Goal: Task Accomplishment & Management: Manage account settings

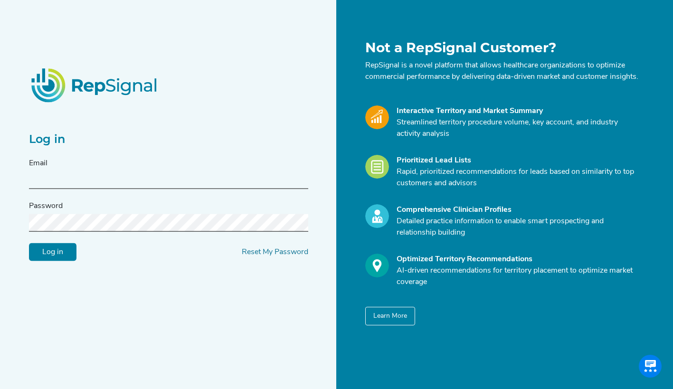
type input "[EMAIL_ADDRESS][DOMAIN_NAME]"
click at [66, 258] on input "Log in" at bounding box center [53, 252] width 48 height 18
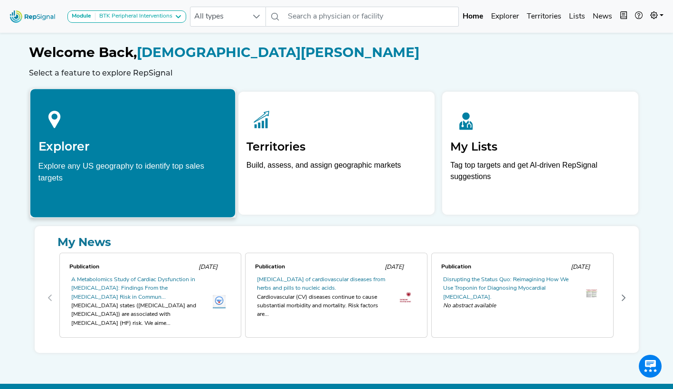
click at [134, 166] on div "Explore any US geography to identify top sales targets" at bounding box center [132, 172] width 189 height 24
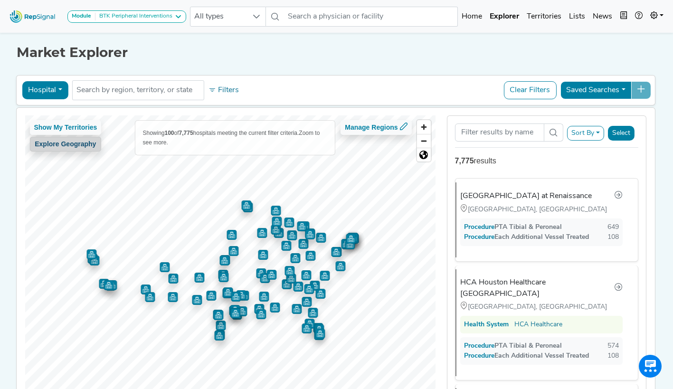
click at [81, 146] on button "Explore Geography" at bounding box center [65, 144] width 72 height 15
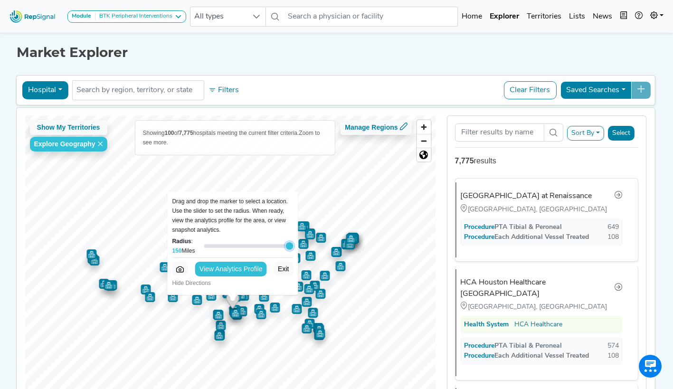
drag, startPoint x: 248, startPoint y: 246, endPoint x: 294, endPoint y: 245, distance: 46.6
click at [293, 245] on input "Radius : 150 Miles" at bounding box center [248, 245] width 89 height 11
drag, startPoint x: 288, startPoint y: 246, endPoint x: 241, endPoint y: 254, distance: 47.2
type input "85"
click at [241, 252] on input "Radius : 85 Miles" at bounding box center [248, 245] width 89 height 11
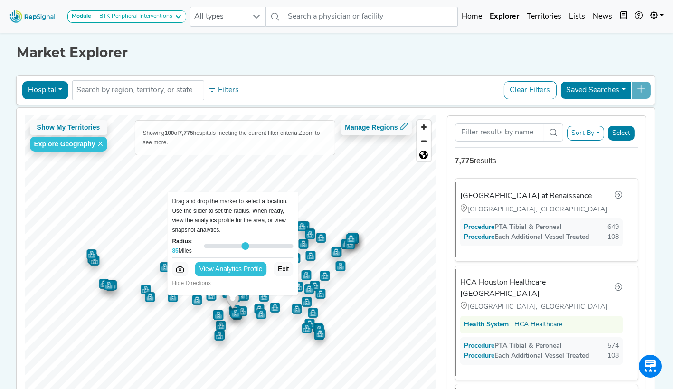
click at [58, 93] on button "Hospital" at bounding box center [45, 90] width 46 height 18
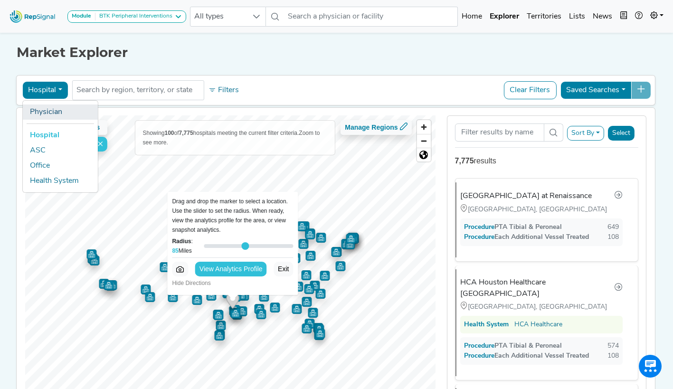
click at [57, 109] on link "Physician" at bounding box center [59, 112] width 75 height 15
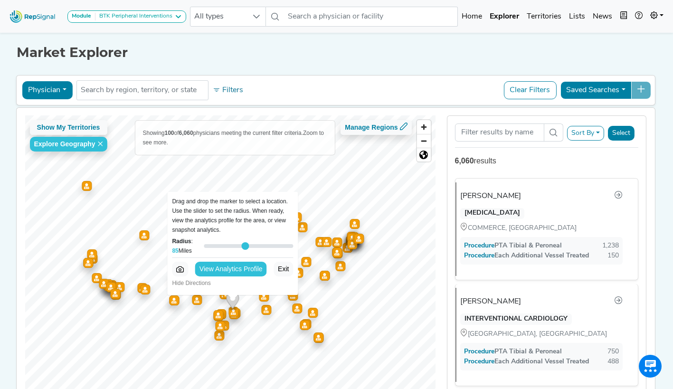
click at [628, 92] on button "Saved Searches" at bounding box center [595, 90] width 71 height 18
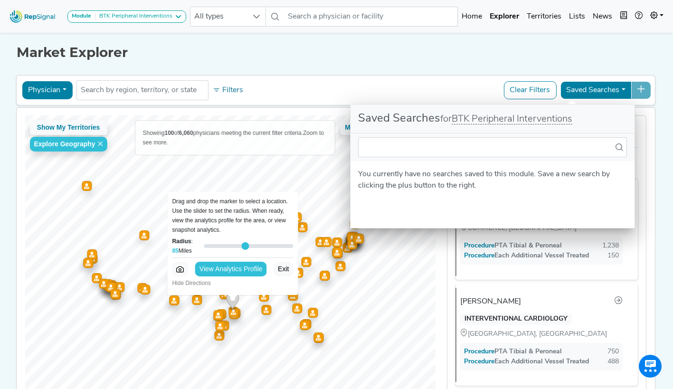
click at [487, 70] on div "Market Explorer Physician Physician Hospital ASC Office Health System No result…" at bounding box center [336, 222] width 627 height 385
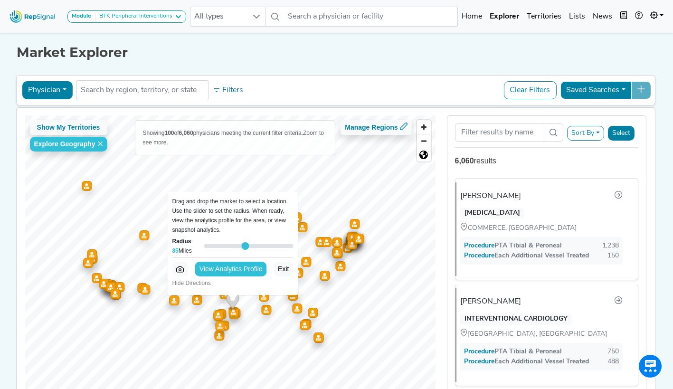
click at [534, 91] on button "Clear Filters" at bounding box center [530, 90] width 53 height 18
click at [530, 86] on button "Clear Filters" at bounding box center [530, 90] width 53 height 18
click at [599, 135] on button "Sort By" at bounding box center [585, 133] width 37 height 15
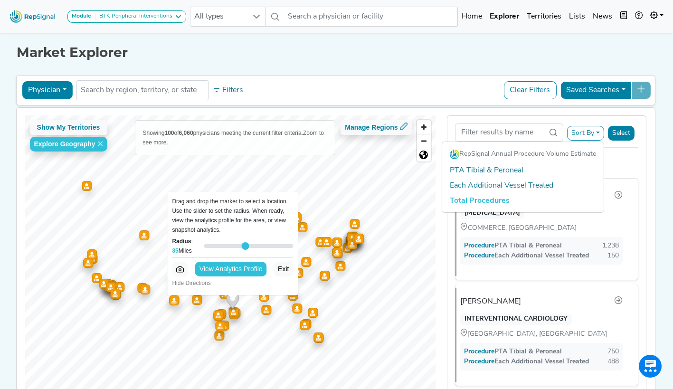
click at [504, 202] on link "Total Procedures" at bounding box center [523, 200] width 162 height 15
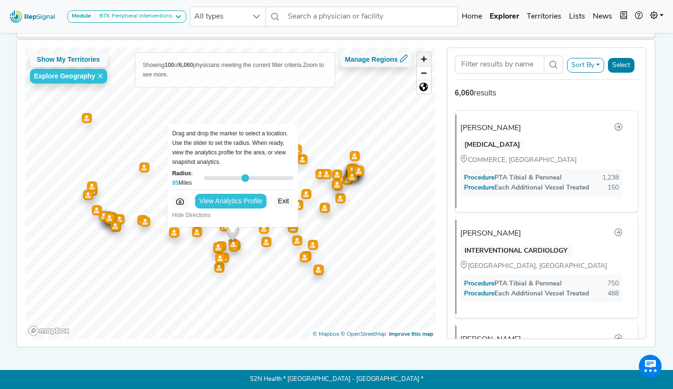
click at [427, 52] on span "Zoom in" at bounding box center [424, 59] width 14 height 14
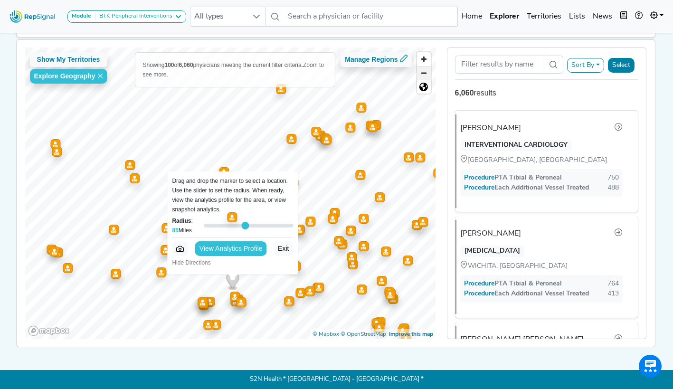
click at [426, 74] on span "Zoom out" at bounding box center [424, 73] width 14 height 13
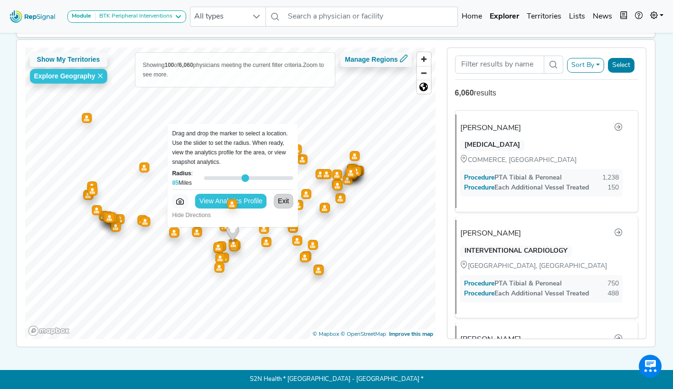
click at [283, 197] on button "Exit" at bounding box center [283, 201] width 19 height 15
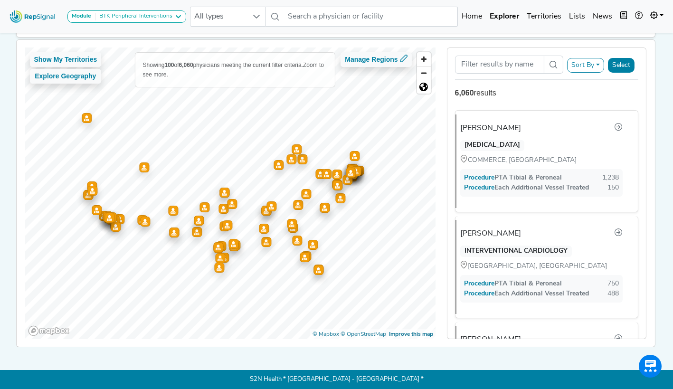
click at [592, 58] on button "Sort By" at bounding box center [585, 65] width 37 height 15
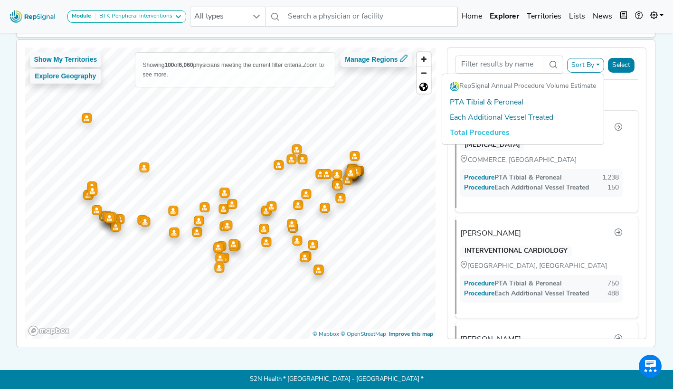
click at [494, 126] on link "Total Procedures" at bounding box center [523, 132] width 162 height 15
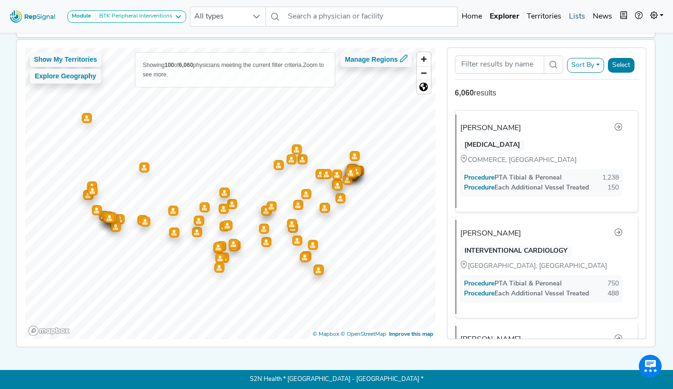
click at [578, 16] on link "Lists" at bounding box center [577, 16] width 24 height 19
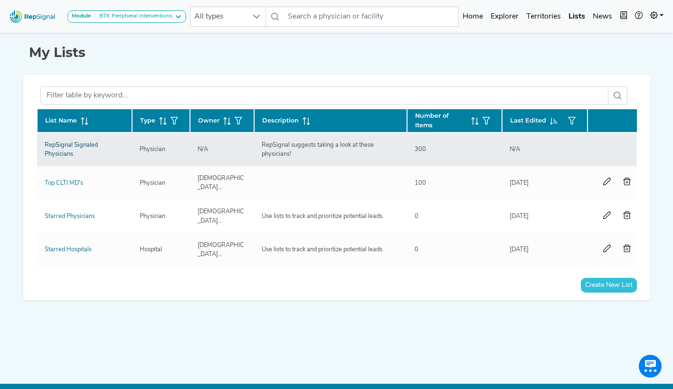
click at [69, 145] on link "RepSignal Signaled Physicians" at bounding box center [71, 149] width 53 height 15
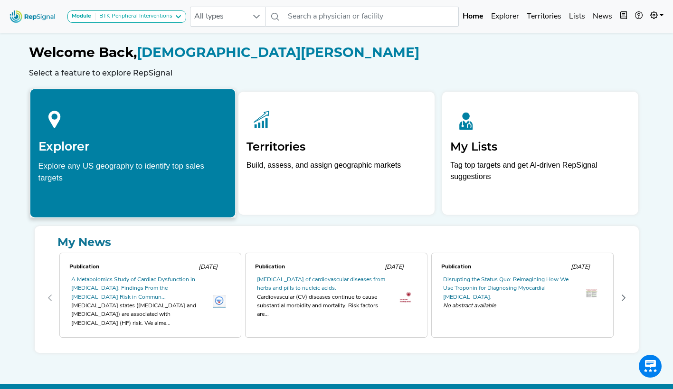
click at [70, 144] on h2 "Explorer" at bounding box center [132, 146] width 189 height 14
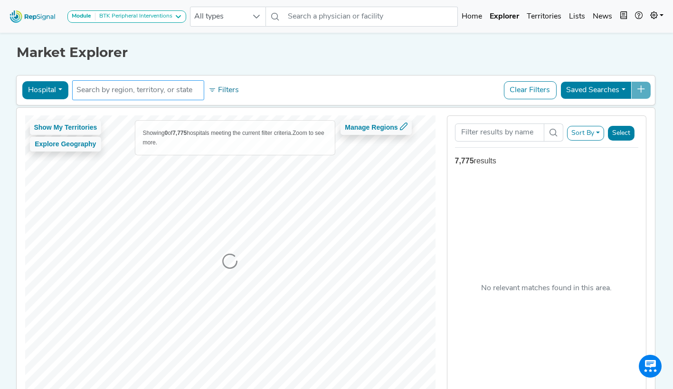
click at [176, 95] on input "text" at bounding box center [139, 90] width 124 height 11
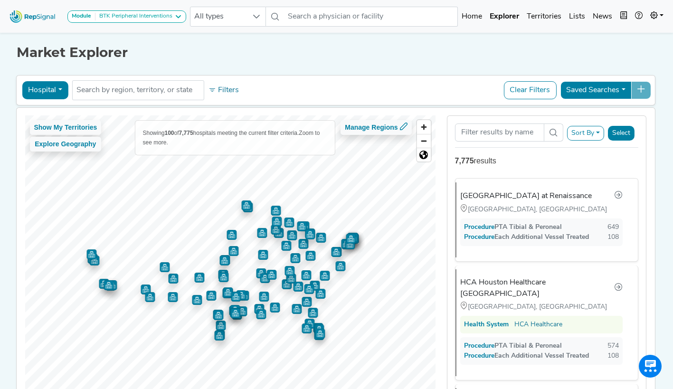
click at [60, 92] on button "Hospital" at bounding box center [45, 90] width 46 height 18
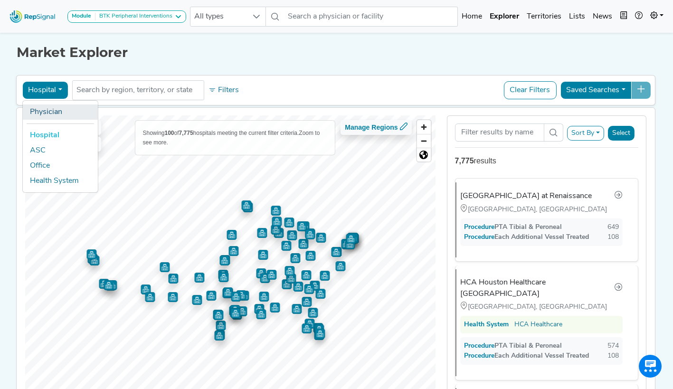
click at [51, 113] on link "Physician" at bounding box center [59, 112] width 75 height 15
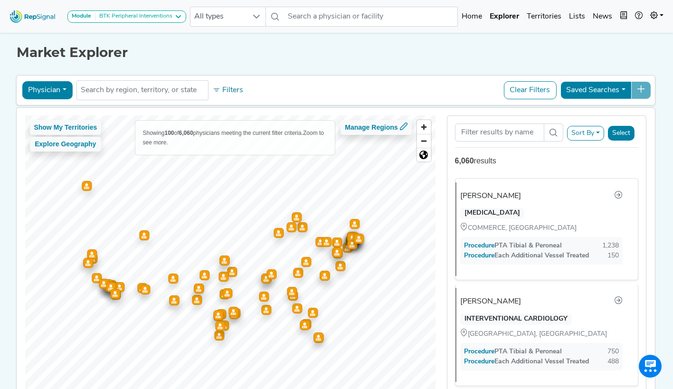
click at [51, 113] on div "Show My Territories Explore Geography Showing 100 of 6,060 physicians meeting t…" at bounding box center [335, 261] width 648 height 307
click at [598, 133] on button "Sort By" at bounding box center [585, 133] width 37 height 15
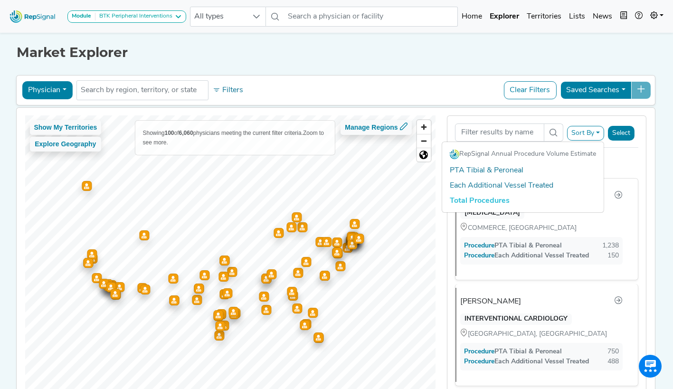
click at [510, 201] on link "Total Procedures" at bounding box center [523, 200] width 162 height 15
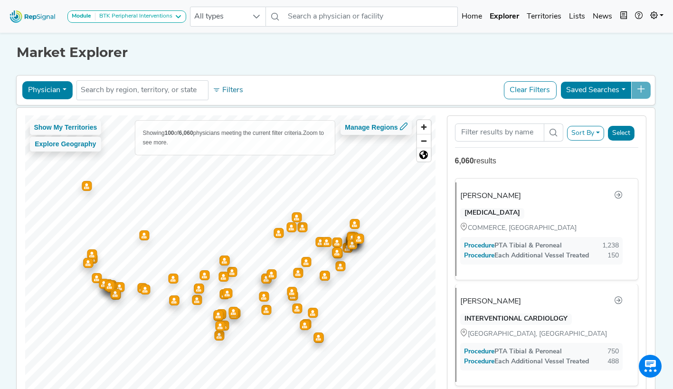
click at [627, 92] on button "Saved Searches" at bounding box center [595, 90] width 71 height 18
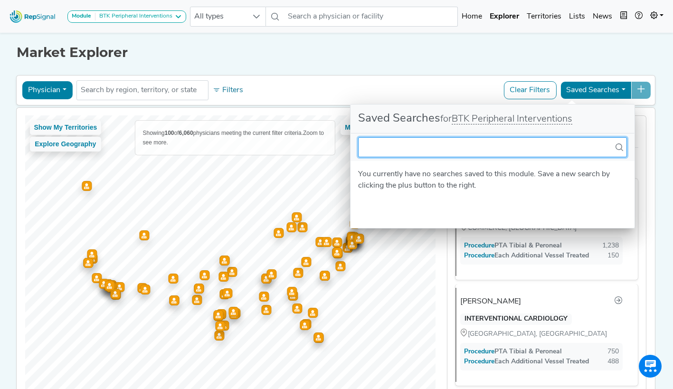
click at [438, 151] on input "text" at bounding box center [492, 147] width 269 height 20
type input "B"
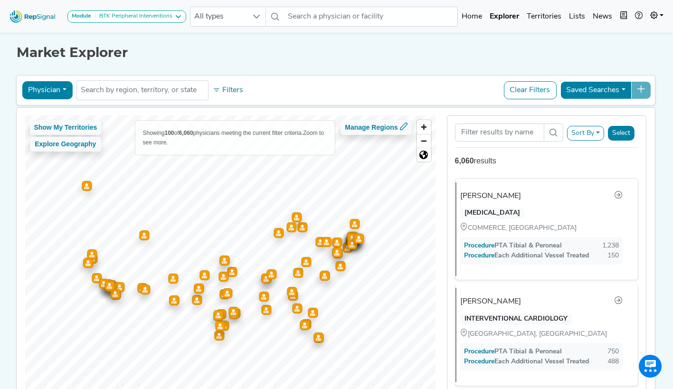
click at [646, 92] on div "Saved Searches" at bounding box center [605, 90] width 91 height 18
click at [644, 86] on div "Saved Searches" at bounding box center [605, 90] width 91 height 18
click at [227, 90] on button "Filters" at bounding box center [228, 90] width 35 height 16
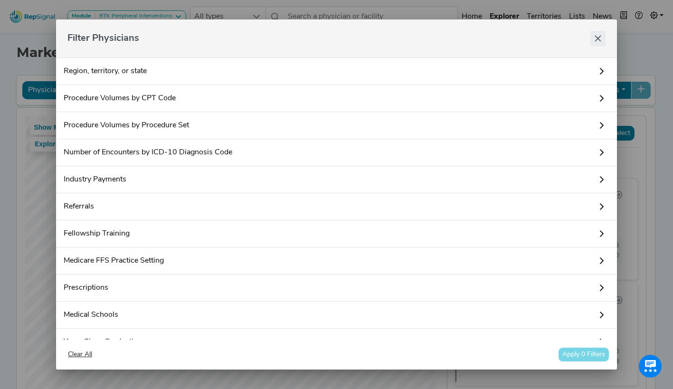
click at [596, 38] on icon "Close" at bounding box center [598, 39] width 8 height 8
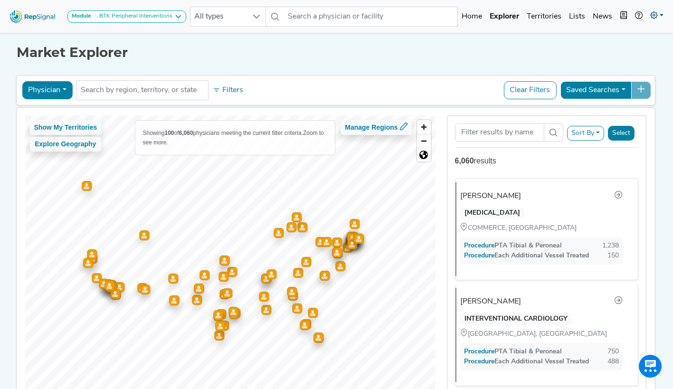
click at [661, 13] on link at bounding box center [657, 16] width 21 height 19
click at [514, 44] on div "Market Explorer" at bounding box center [337, 45] width 640 height 30
click at [602, 88] on button "Saved Searches" at bounding box center [595, 90] width 71 height 18
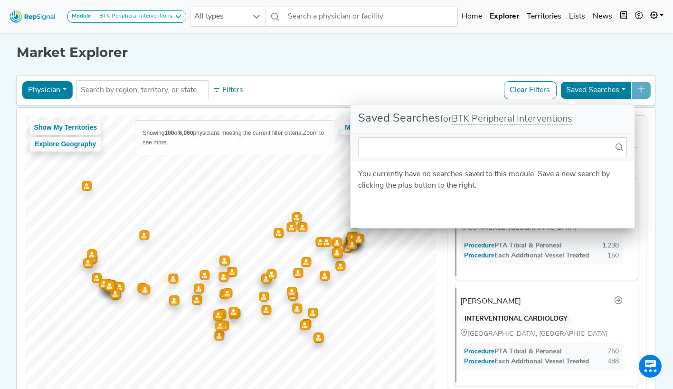
click at [431, 86] on div "Physician Physician Hospital ASC Office Health System No results found Filters …" at bounding box center [335, 90] width 631 height 22
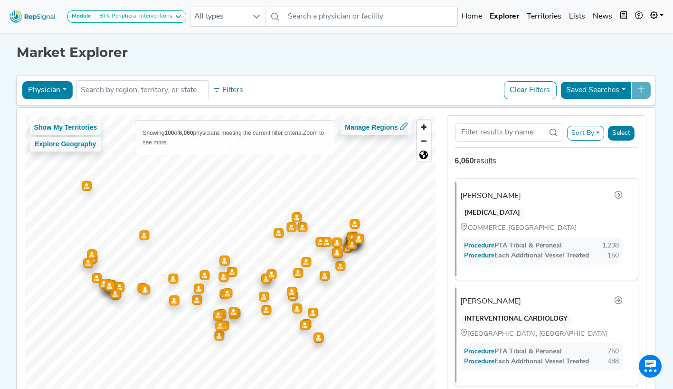
click at [623, 131] on button "Select" at bounding box center [621, 133] width 27 height 15
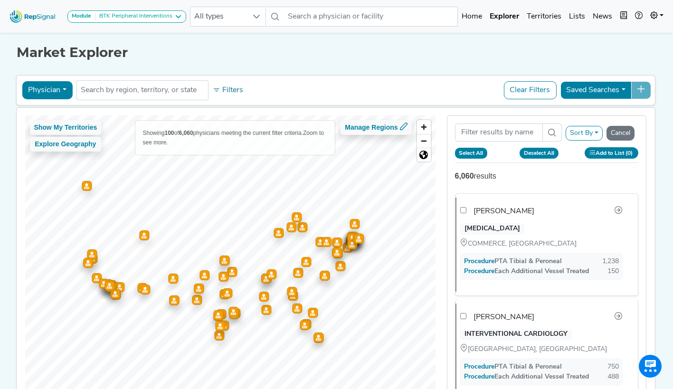
click at [474, 153] on button "Select All" at bounding box center [471, 153] width 33 height 10
checkbox input "true"
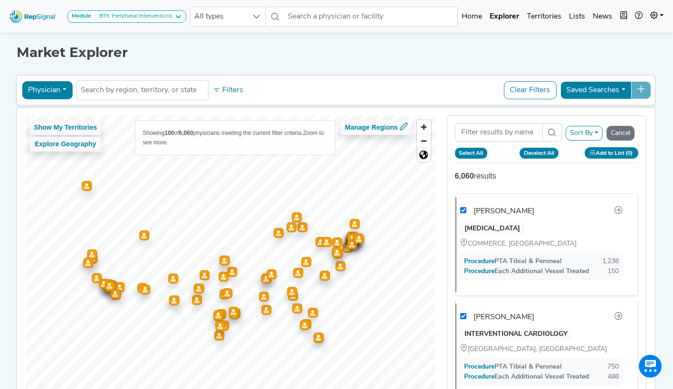
checkbox input "true"
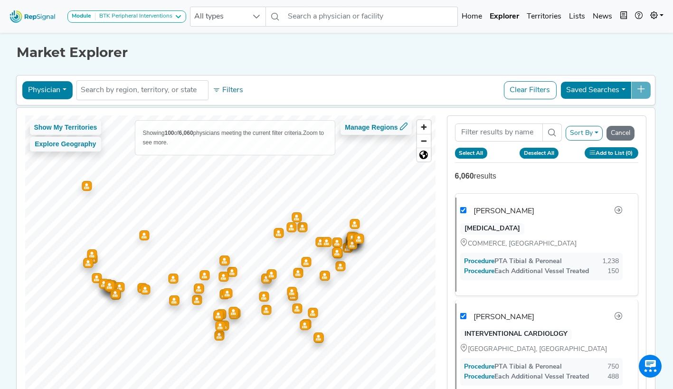
checkbox input "true"
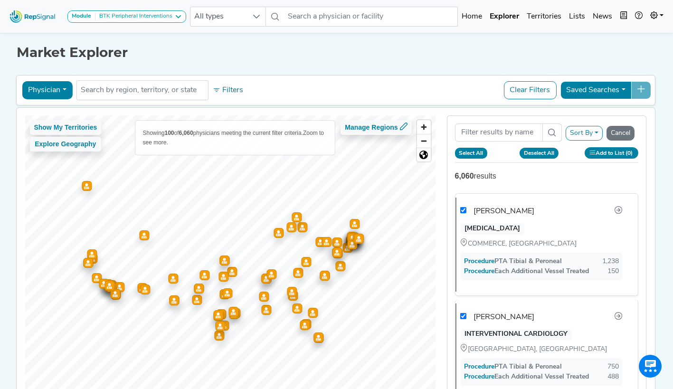
checkbox input "true"
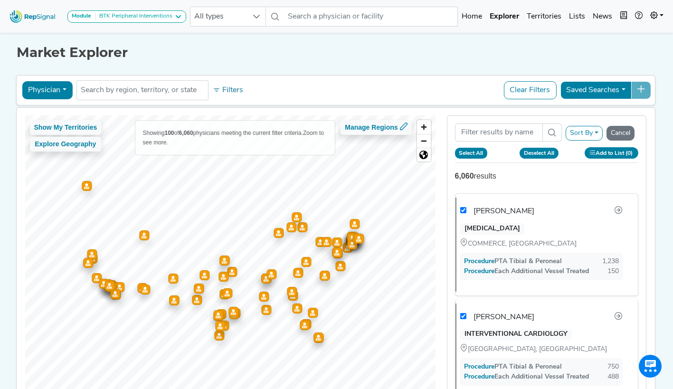
checkbox input "true"
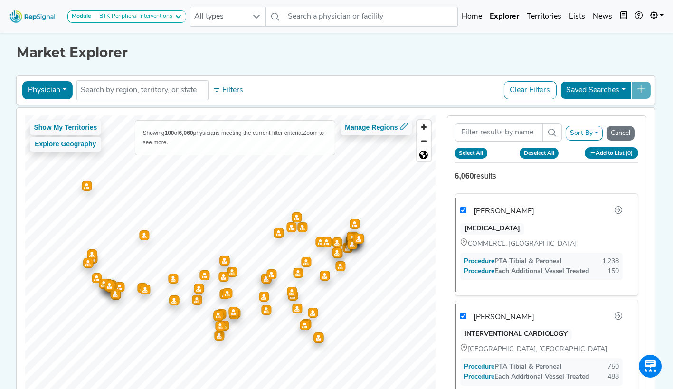
checkbox input "true"
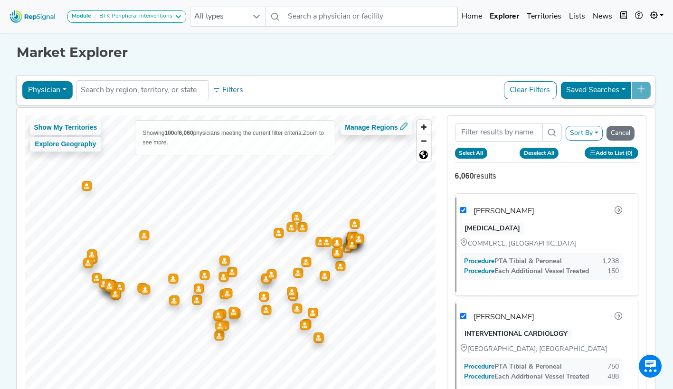
checkbox input "true"
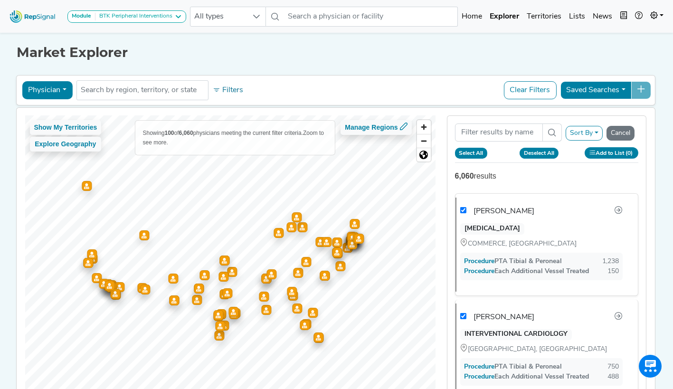
checkbox input "true"
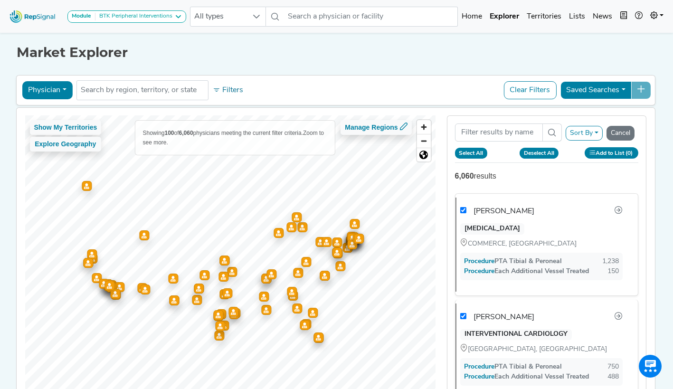
checkbox input "true"
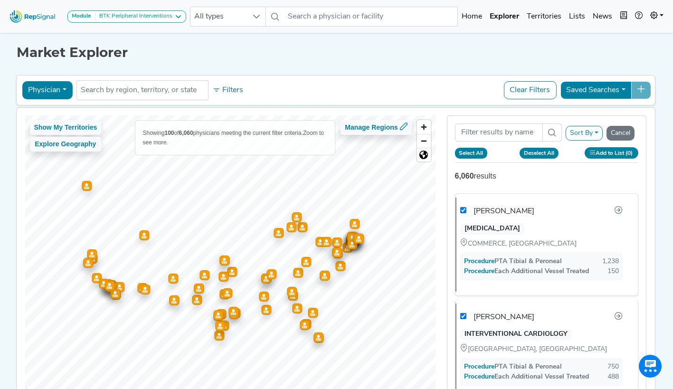
checkbox input "true"
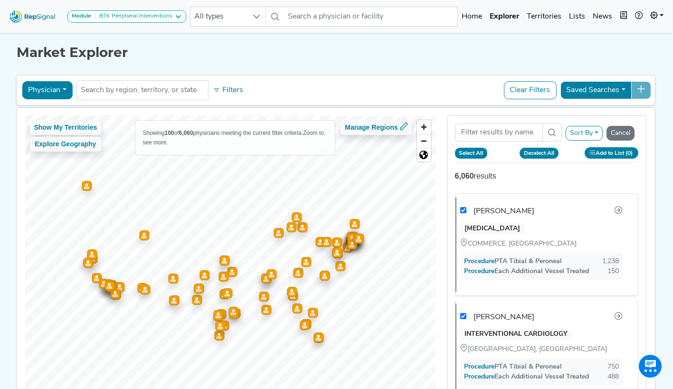
checkbox input "true"
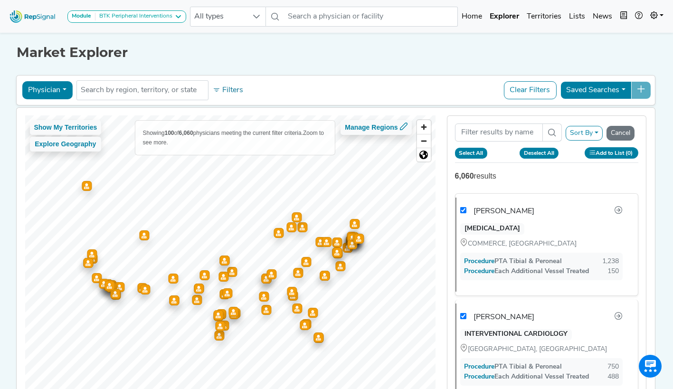
checkbox input "true"
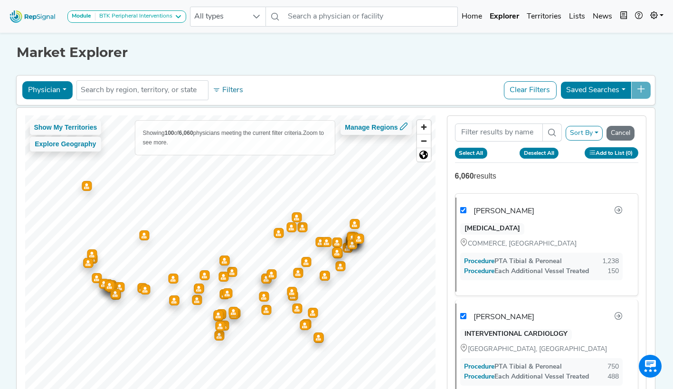
checkbox input "true"
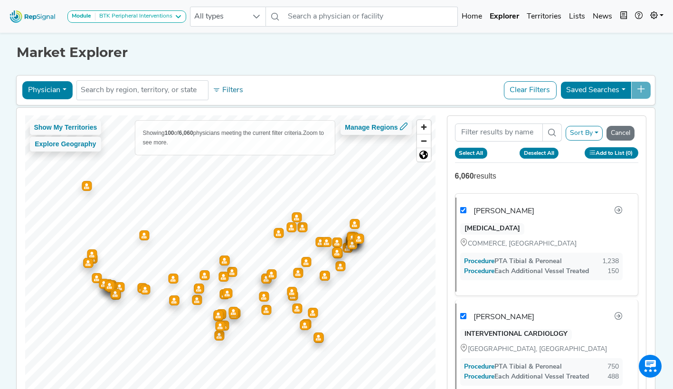
checkbox input "true"
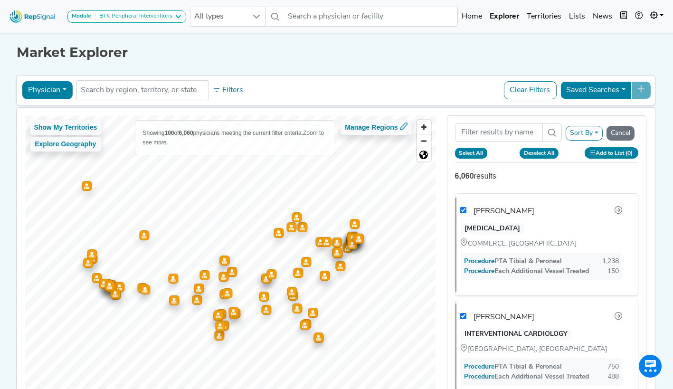
checkbox input "true"
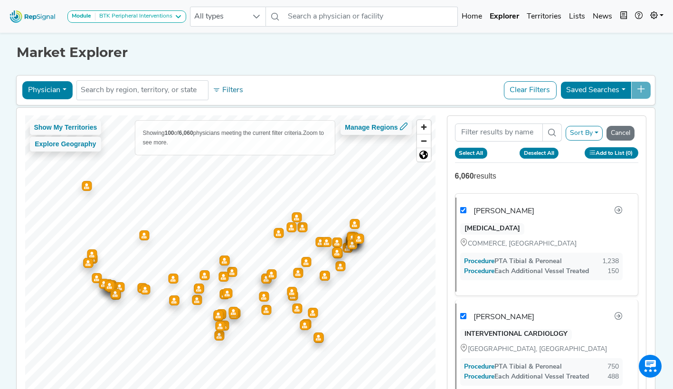
checkbox input "true"
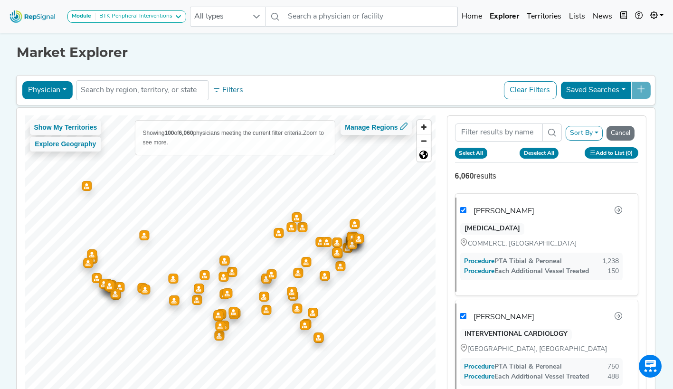
checkbox input "true"
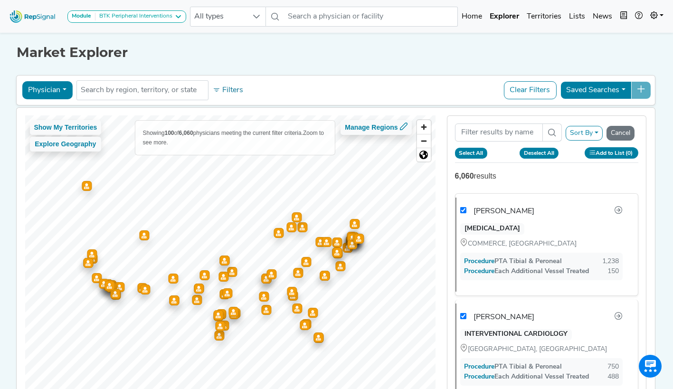
checkbox input "true"
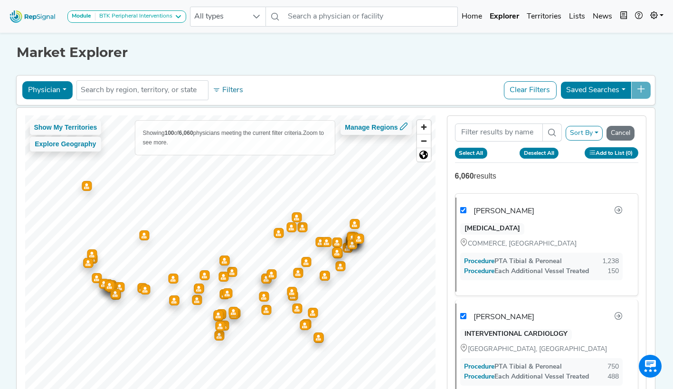
checkbox input "true"
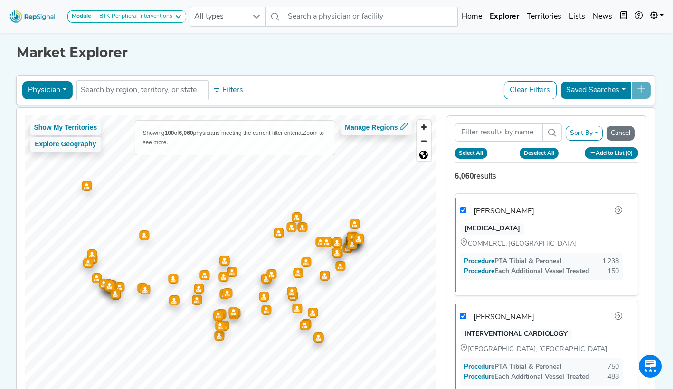
checkbox input "true"
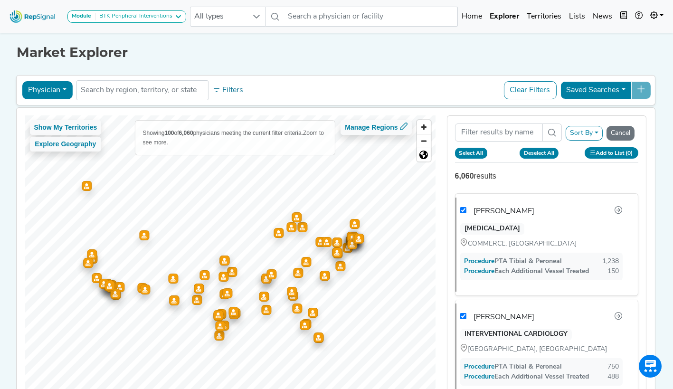
checkbox input "true"
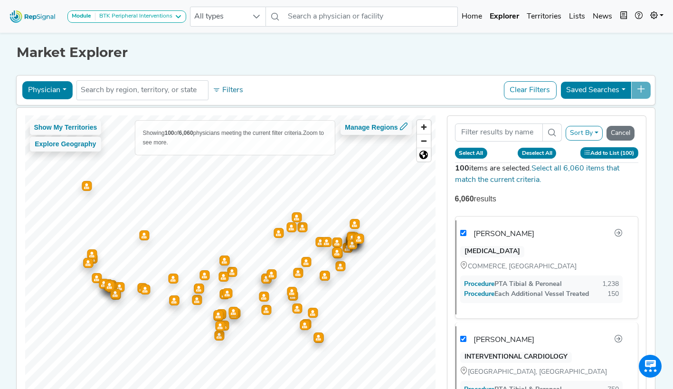
click at [614, 155] on button "Add to List (100)" at bounding box center [610, 152] width 58 height 11
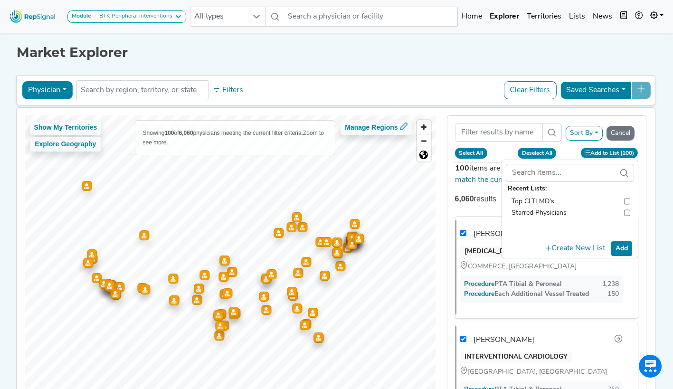
click at [630, 201] on input "checkbox" at bounding box center [627, 201] width 6 height 11
checkbox input "true"
checkbox input "false"
click at [631, 201] on input "checkbox" at bounding box center [627, 201] width 6 height 11
checkbox input "false"
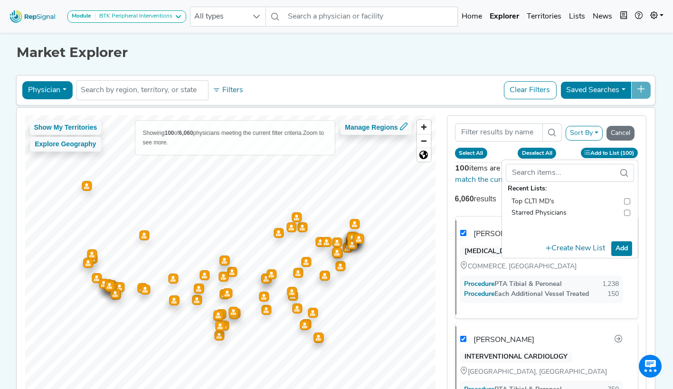
checkbox input "false"
click at [590, 247] on button "Create New List" at bounding box center [576, 249] width 68 height 19
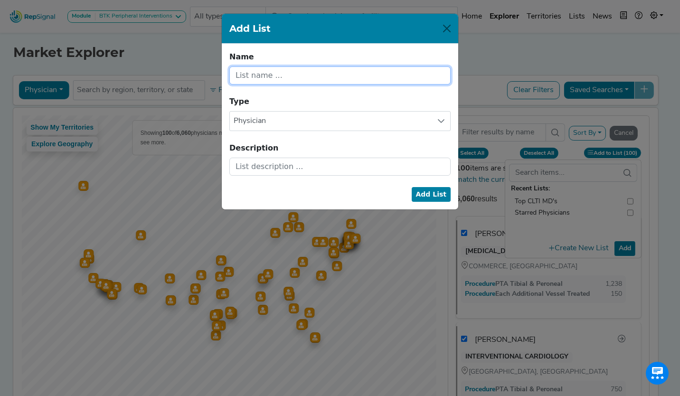
click at [295, 74] on input "text" at bounding box center [340, 76] width 221 height 18
type input "CLTI procedures by phsycian"
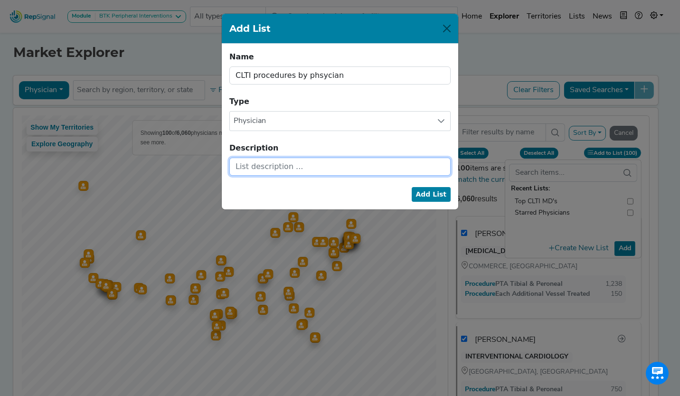
click at [258, 169] on input "text" at bounding box center [340, 167] width 221 height 18
type input "CLTI procedure volume"
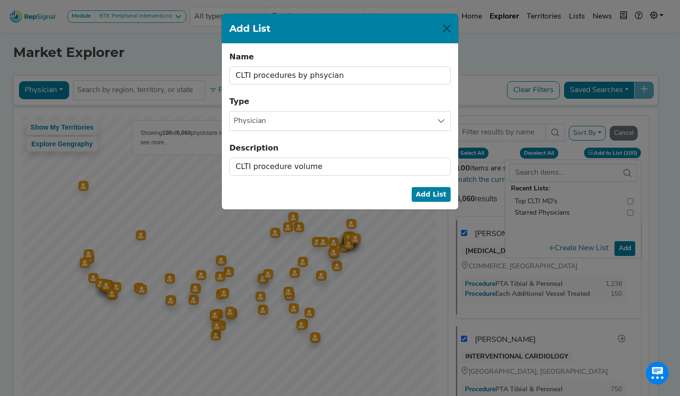
click at [428, 193] on button "Add List" at bounding box center [431, 194] width 39 height 15
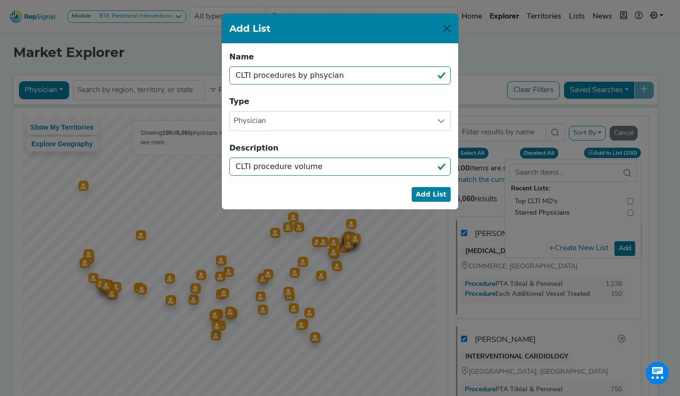
checkbox input "false"
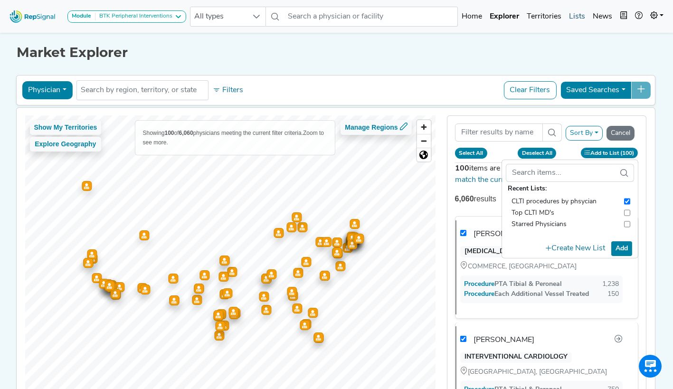
click at [575, 15] on link "Lists" at bounding box center [577, 16] width 24 height 19
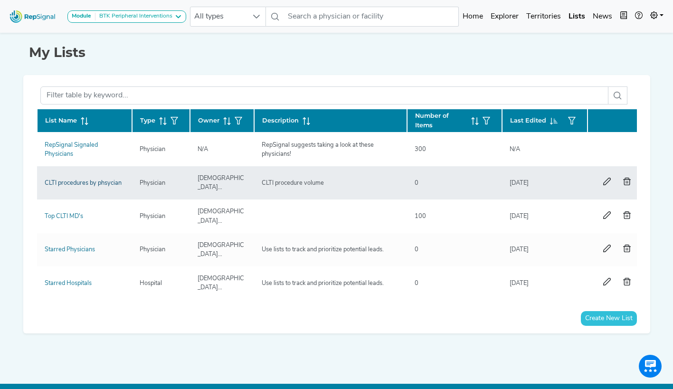
click at [69, 182] on link "CLTI procedures by phsycian" at bounding box center [83, 183] width 77 height 6
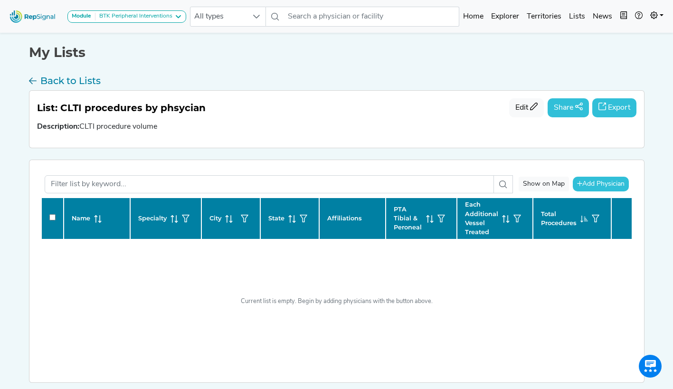
click at [95, 216] on icon at bounding box center [98, 219] width 8 height 8
click at [95, 216] on icon at bounding box center [95, 219] width 0 height 7
click at [36, 81] on icon at bounding box center [33, 82] width 8 height 15
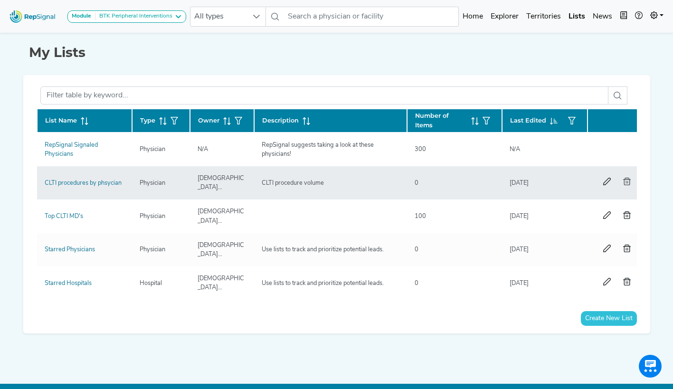
click at [632, 182] on button "button" at bounding box center [627, 183] width 20 height 18
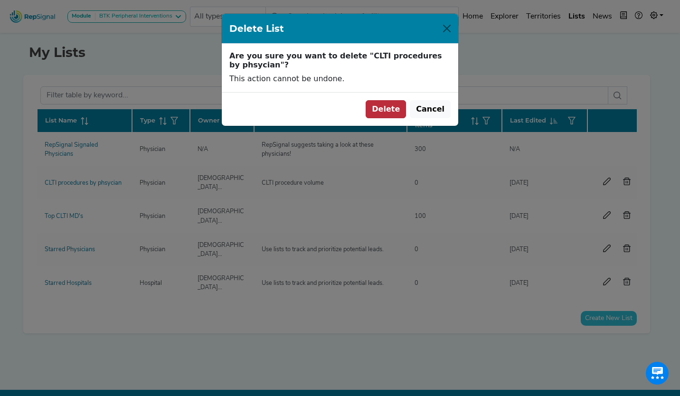
click at [391, 107] on button "Delete" at bounding box center [386, 109] width 40 height 18
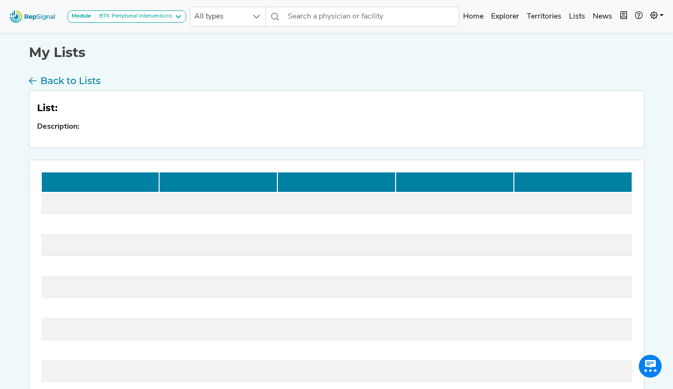
click at [649, 26] on icon "Close" at bounding box center [649, 25] width 6 height 6
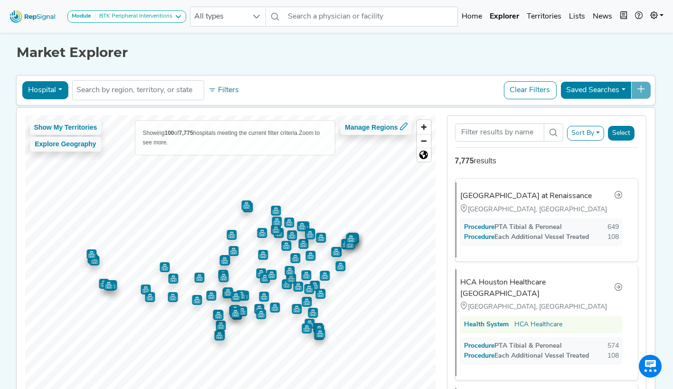
click at [60, 86] on button "Hospital" at bounding box center [45, 90] width 46 height 18
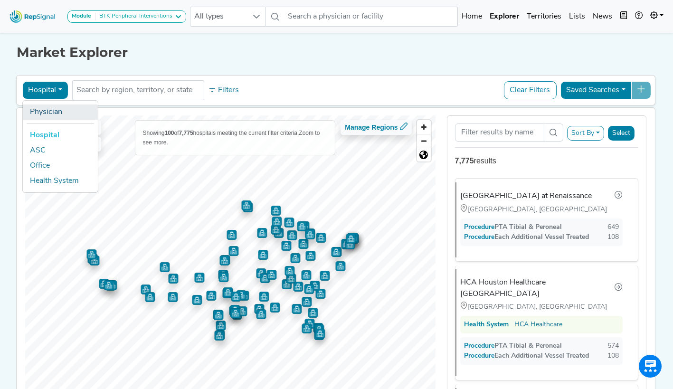
click at [52, 115] on link "Physician" at bounding box center [59, 112] width 75 height 15
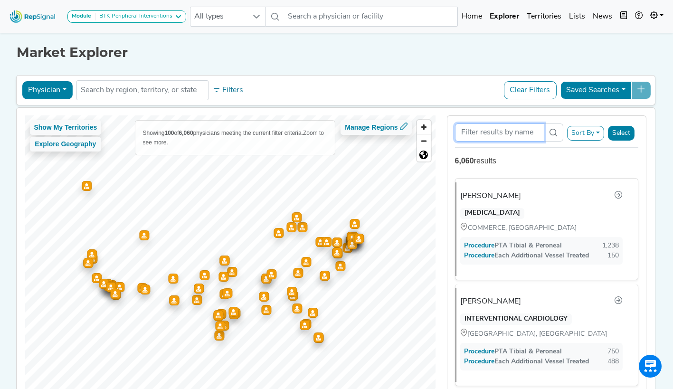
click at [540, 132] on input "Search Term" at bounding box center [499, 133] width 89 height 18
click at [585, 137] on button "Sort By" at bounding box center [585, 133] width 37 height 15
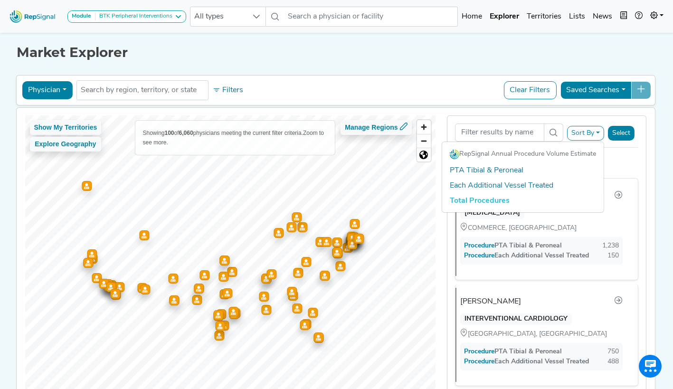
click at [512, 201] on link "Total Procedures" at bounding box center [523, 200] width 162 height 15
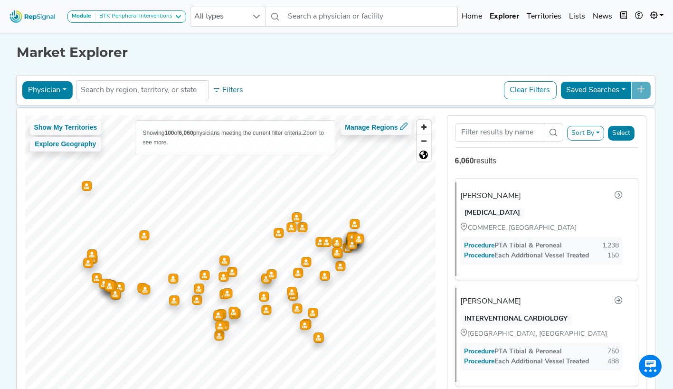
click at [628, 132] on button "Select" at bounding box center [621, 133] width 27 height 15
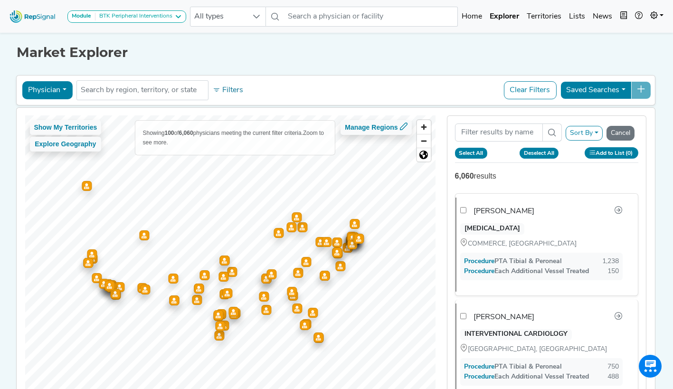
click at [474, 153] on button "Select All" at bounding box center [471, 153] width 33 height 10
checkbox input "true"
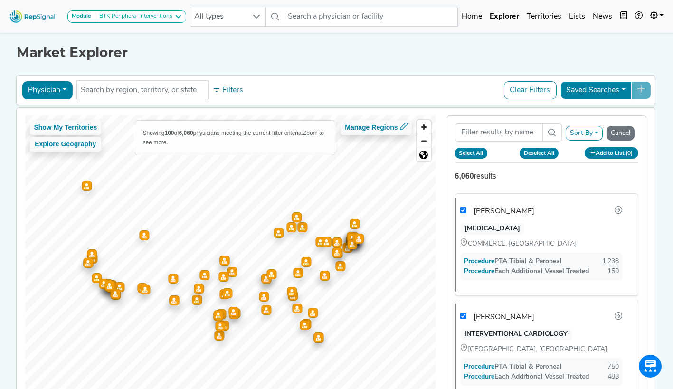
checkbox input "true"
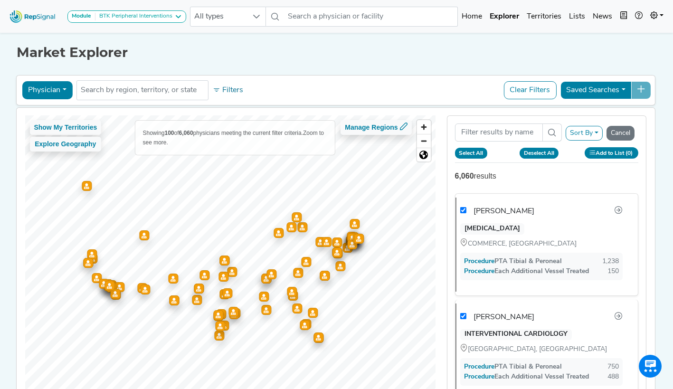
checkbox input "true"
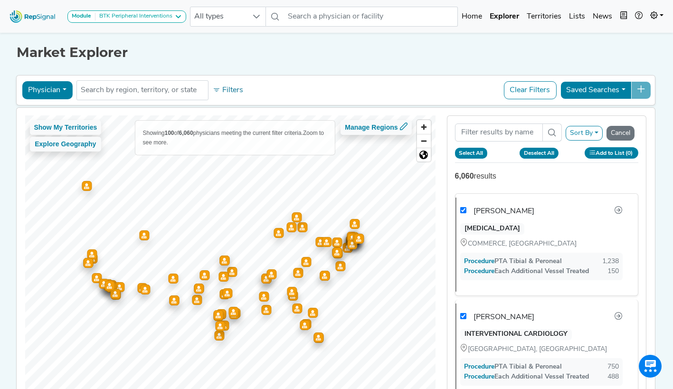
checkbox input "true"
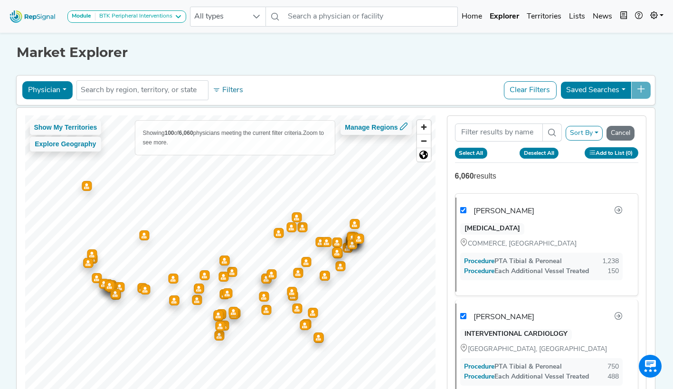
checkbox input "true"
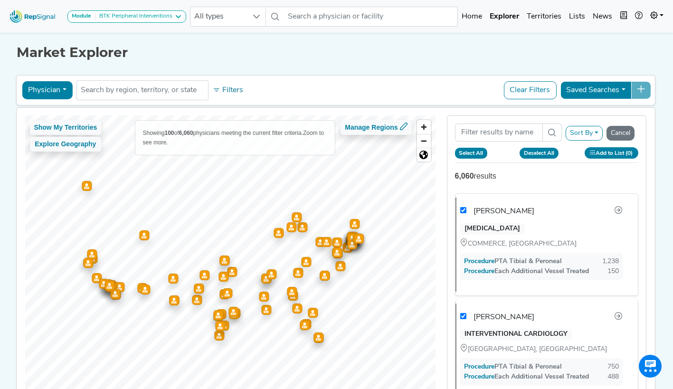
checkbox input "true"
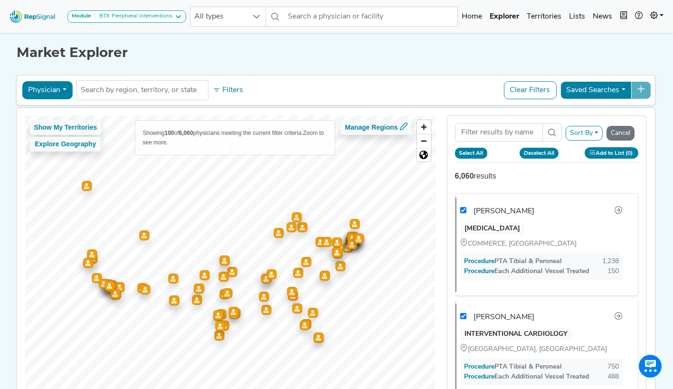
checkbox input "true"
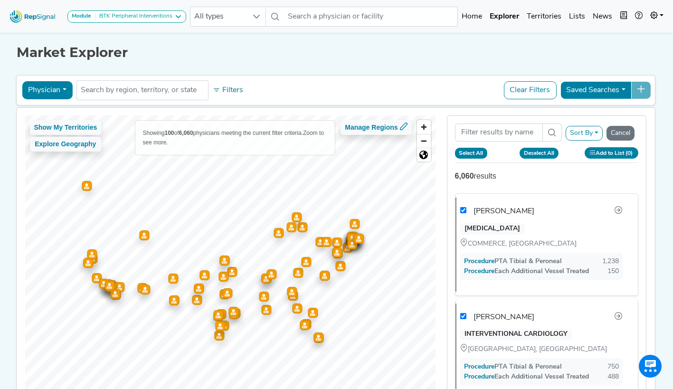
checkbox input "true"
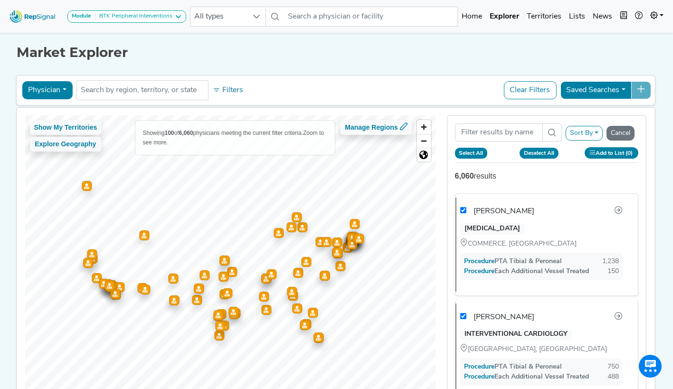
checkbox input "true"
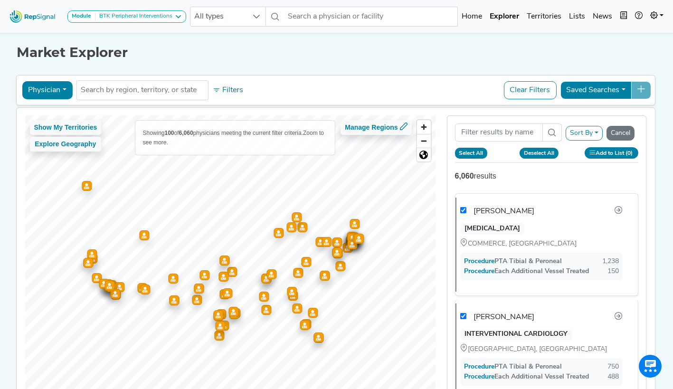
checkbox input "true"
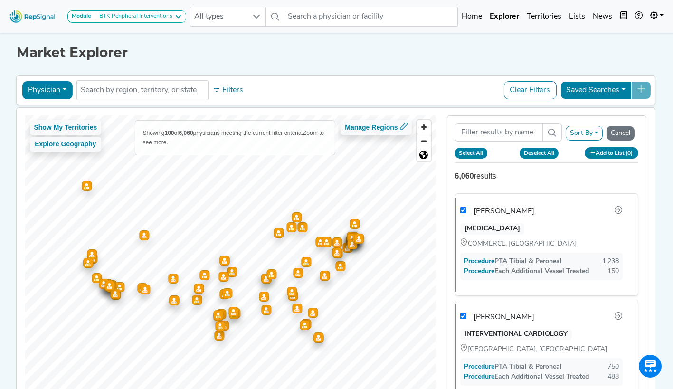
checkbox input "true"
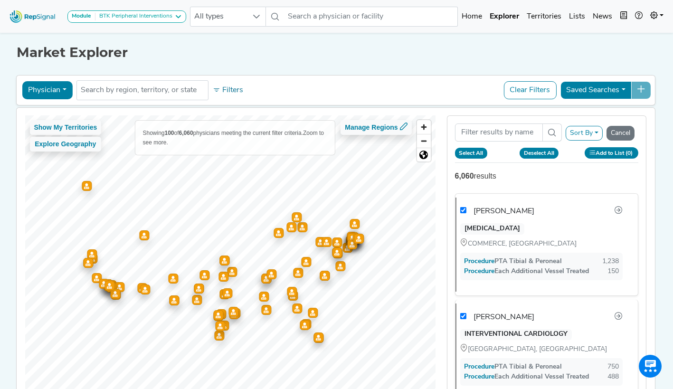
checkbox input "true"
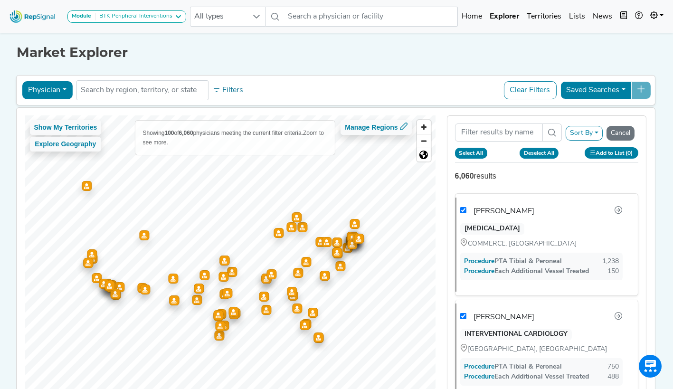
checkbox input "true"
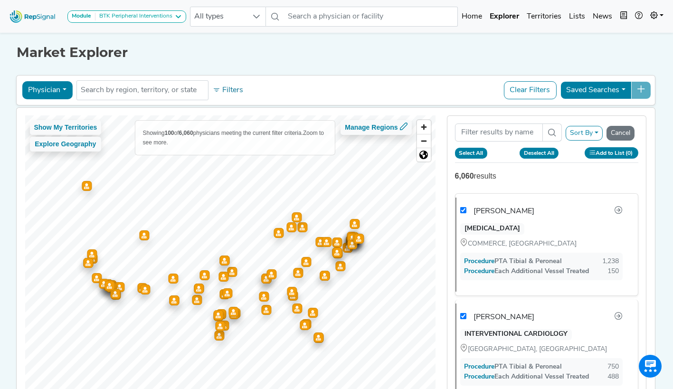
checkbox input "true"
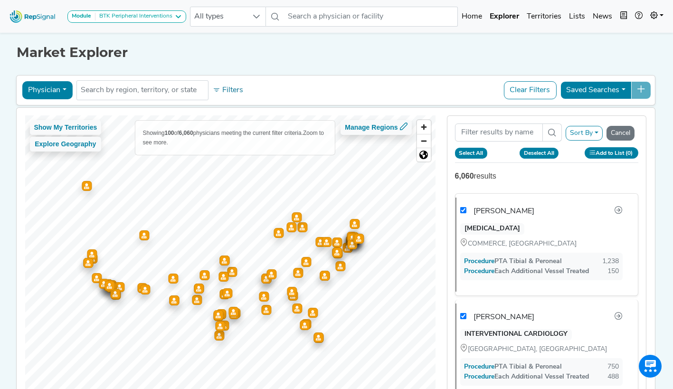
checkbox input "true"
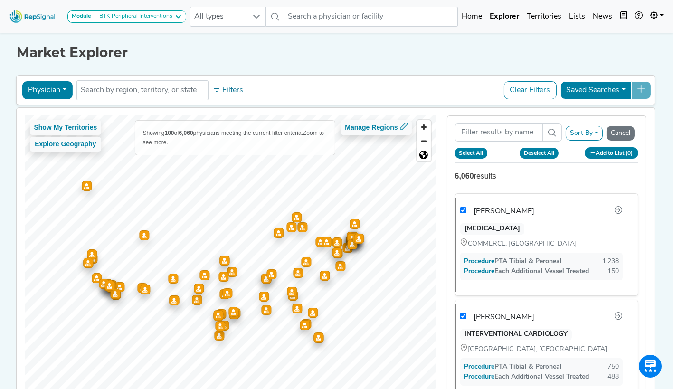
checkbox input "true"
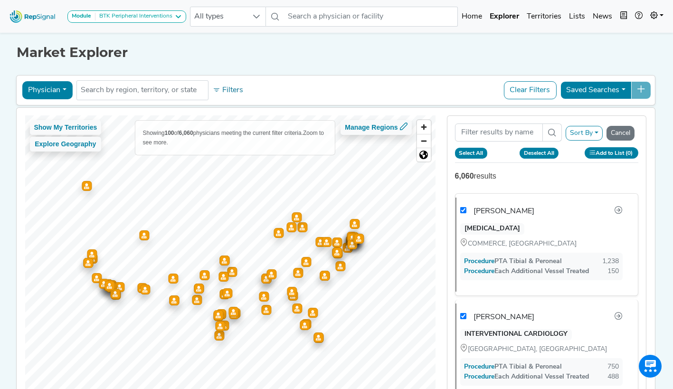
checkbox input "true"
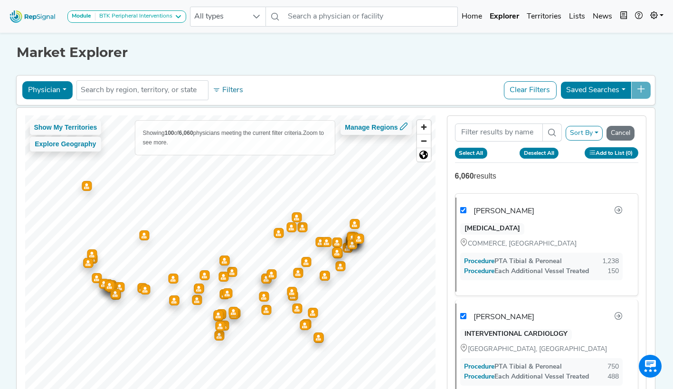
checkbox input "true"
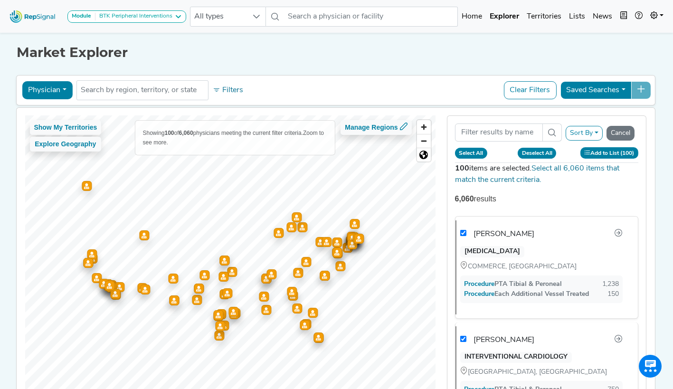
click at [603, 153] on button "Add to List (100)" at bounding box center [610, 152] width 58 height 11
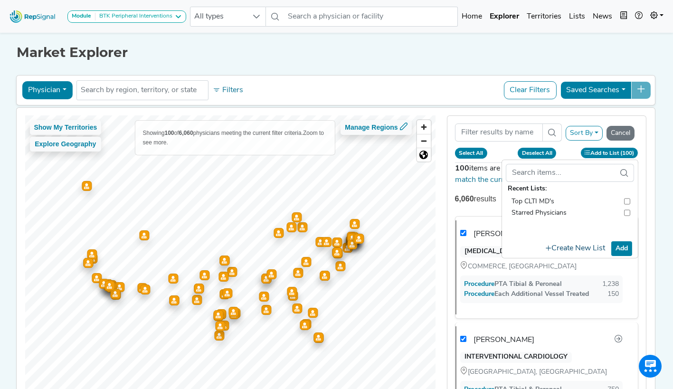
click at [587, 248] on button "Create New List" at bounding box center [576, 249] width 68 height 19
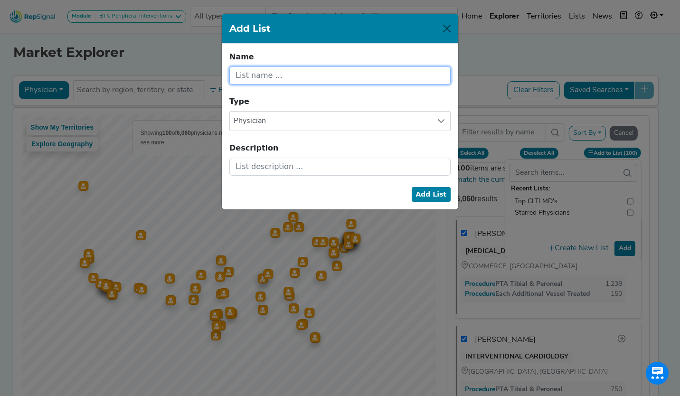
click at [302, 71] on input "text" at bounding box center [340, 76] width 221 height 18
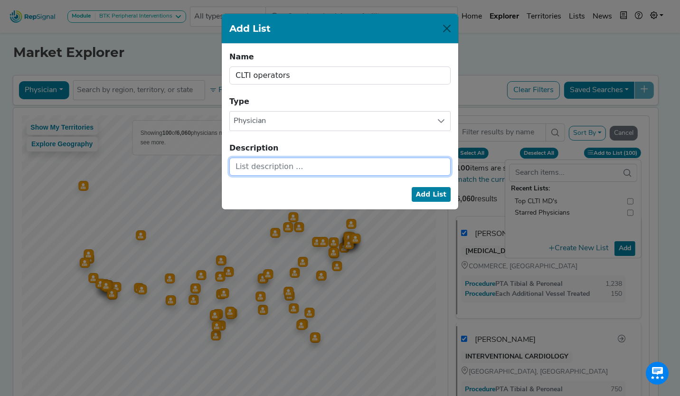
click at [266, 167] on input "text" at bounding box center [340, 167] width 221 height 18
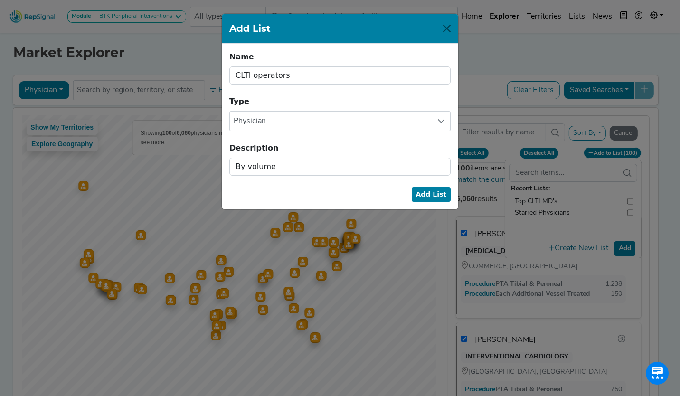
click at [431, 193] on button "Add List" at bounding box center [431, 194] width 39 height 15
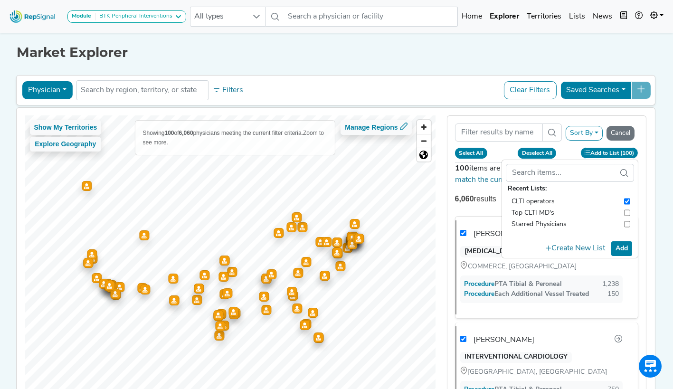
click at [625, 243] on button "Add" at bounding box center [622, 248] width 21 height 15
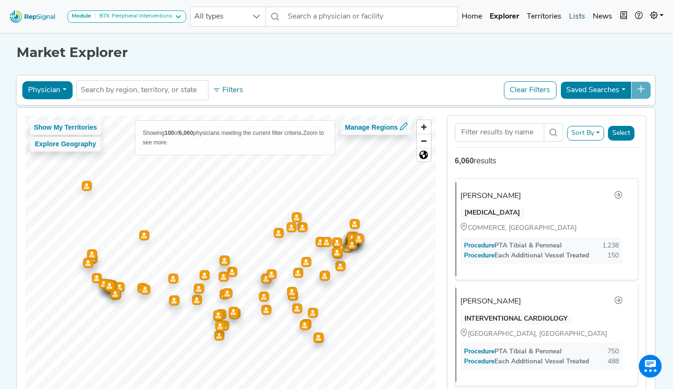
click at [576, 19] on link "Lists" at bounding box center [577, 16] width 24 height 19
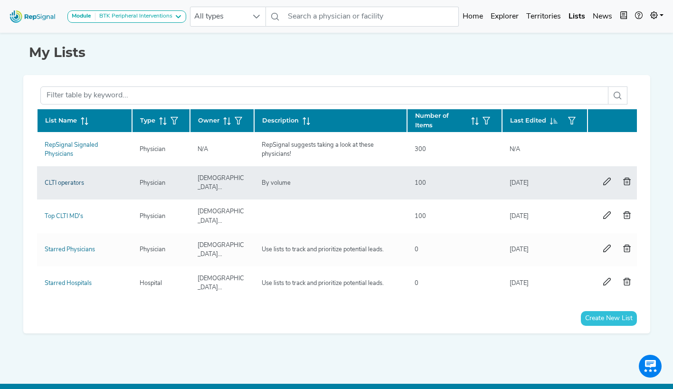
click at [63, 183] on link "CLTI operators" at bounding box center [64, 183] width 39 height 6
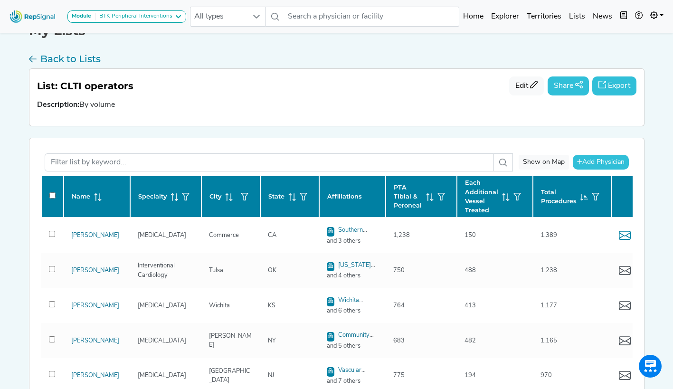
scroll to position [23, 0]
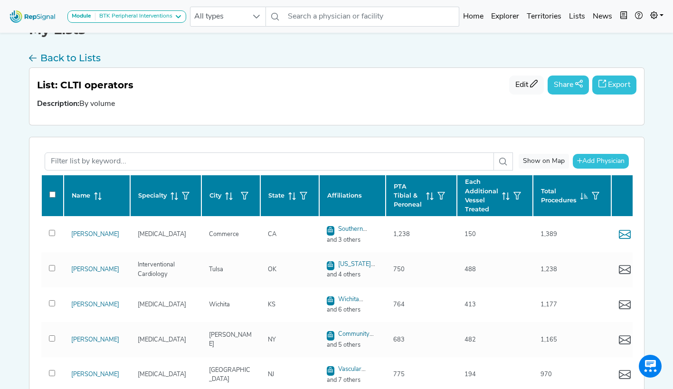
click at [608, 85] on button "Export" at bounding box center [615, 85] width 44 height 19
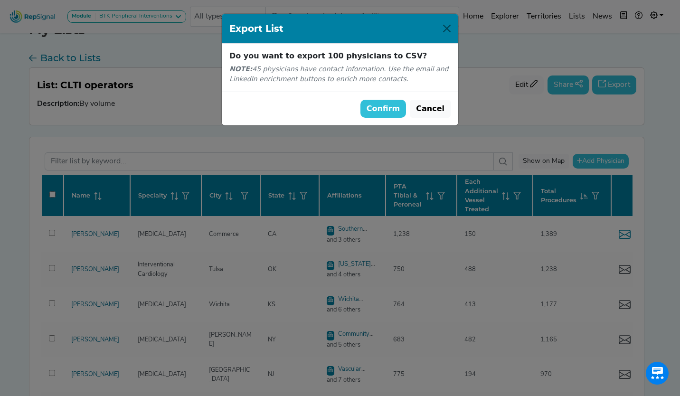
click at [390, 107] on button "Confirm" at bounding box center [384, 109] width 46 height 18
